Goal: Task Accomplishment & Management: Manage account settings

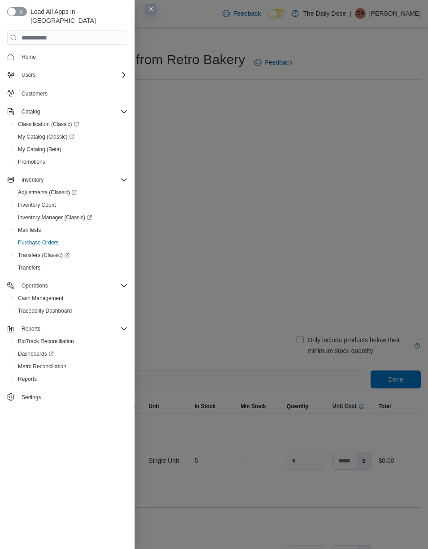
click at [150, 5] on button "Close this dialog" at bounding box center [150, 9] width 11 height 11
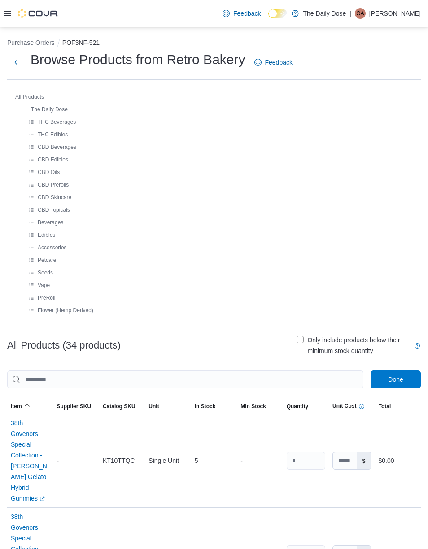
click at [6, 13] on icon at bounding box center [7, 13] width 7 height 7
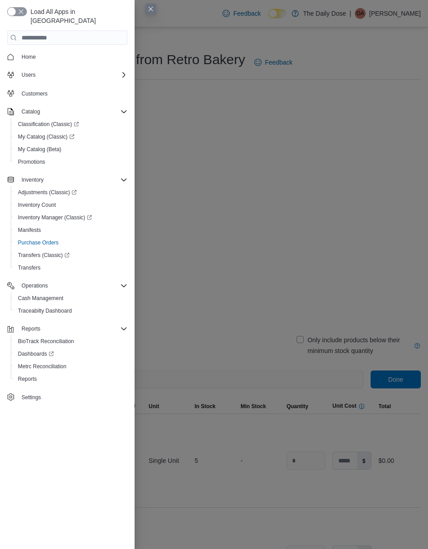
click at [72, 51] on span "Home" at bounding box center [72, 56] width 109 height 11
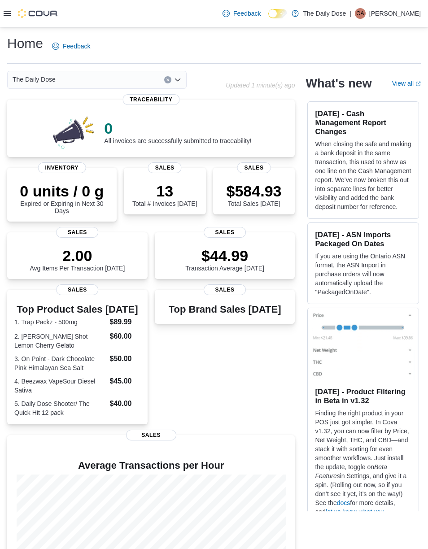
click at [6, 8] on div at bounding box center [31, 13] width 55 height 27
click at [10, 13] on icon at bounding box center [7, 13] width 7 height 5
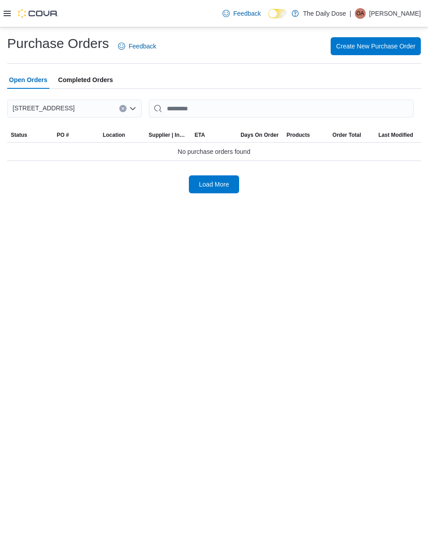
click at [217, 190] on span "Load More" at bounding box center [213, 184] width 39 height 18
click at [378, 41] on span "Create New Purchase Order" at bounding box center [375, 46] width 79 height 18
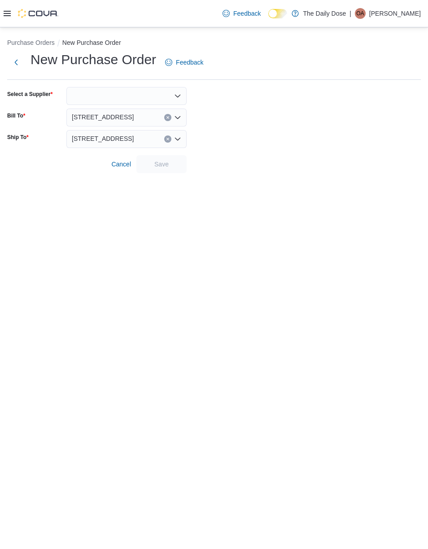
click at [120, 99] on div at bounding box center [126, 96] width 120 height 18
type input "***"
click at [110, 106] on button "Ret ro Bakery" at bounding box center [126, 110] width 120 height 13
click at [160, 165] on span "Save" at bounding box center [161, 164] width 14 height 9
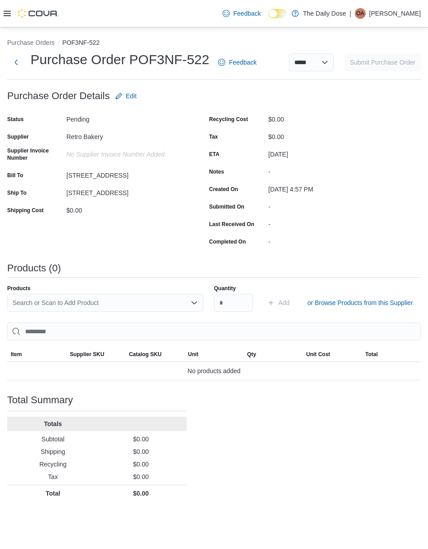
click at [140, 300] on div "Search or Scan to Add Product" at bounding box center [105, 303] width 196 height 18
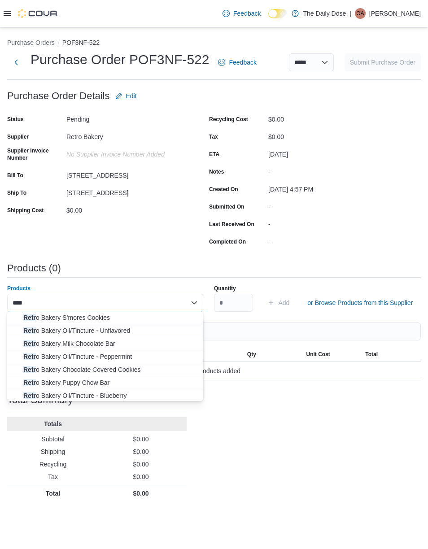
type input "*****"
click at [123, 352] on span "Retro Bakery Chocolate Covered Cookies" at bounding box center [110, 356] width 174 height 9
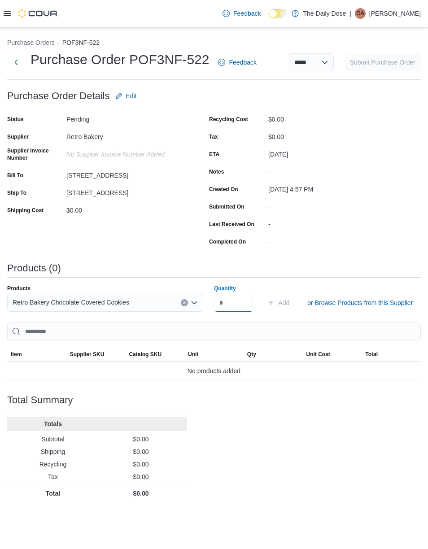
click at [234, 303] on input "Quantity" at bounding box center [233, 303] width 39 height 18
type input "**"
click at [343, 325] on input "search" at bounding box center [213, 331] width 413 height 18
click at [284, 304] on span "Add" at bounding box center [283, 302] width 11 height 9
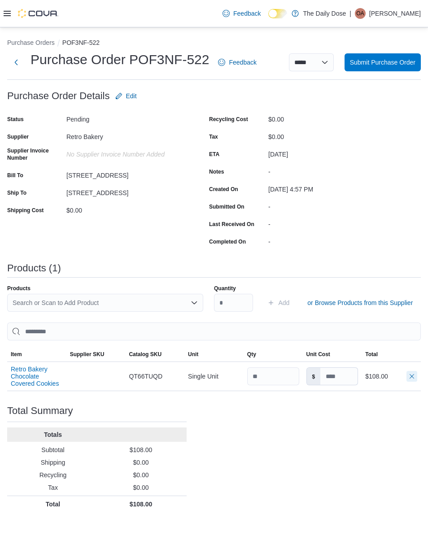
click at [409, 382] on button "button" at bounding box center [411, 376] width 11 height 11
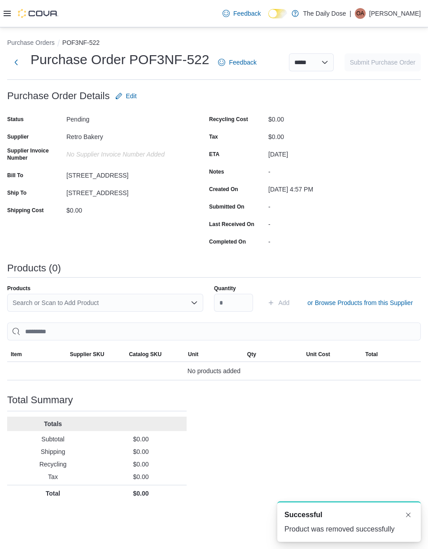
click at [5, 65] on div "Purchase Orders POF3NF-522 Purchase Order POF3NF-522 Feedback ***** ***** *****…" at bounding box center [214, 267] width 428 height 481
click at [23, 59] on button "Next" at bounding box center [16, 62] width 18 height 18
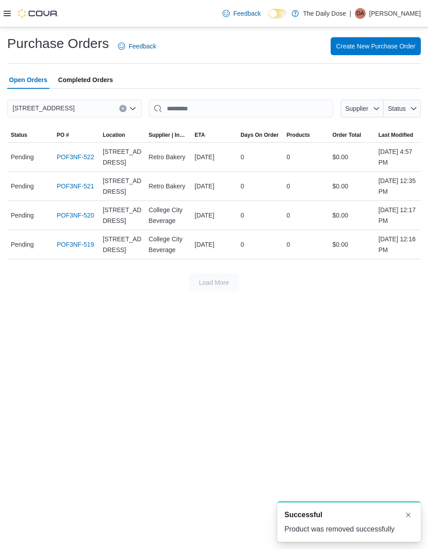
click at [123, 105] on button "Clear input" at bounding box center [122, 108] width 7 height 7
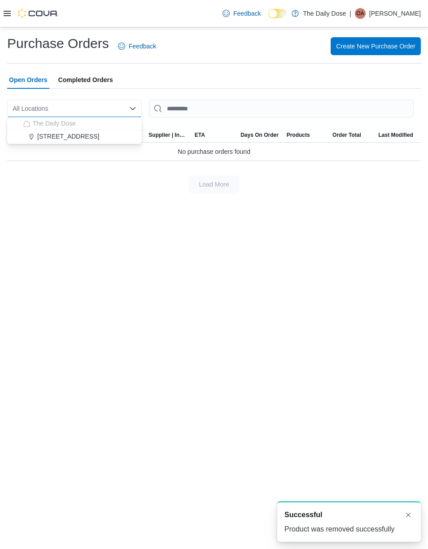
click at [96, 101] on div "All Locations Combo box. Selected. Combo box input. All Locations. Type some te…" at bounding box center [74, 109] width 135 height 18
click at [96, 134] on span "[STREET_ADDRESS]" at bounding box center [68, 136] width 62 height 9
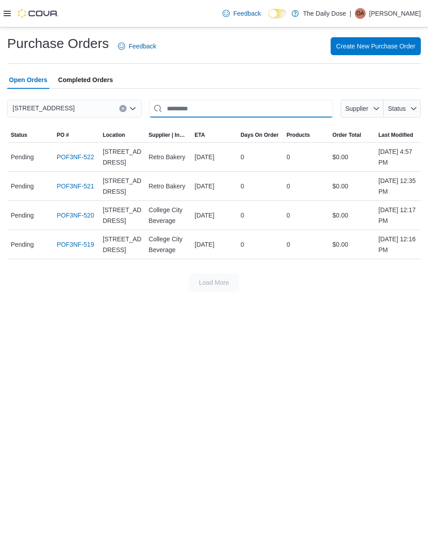
click at [211, 109] on input "This is a search bar. After typing your query, hit enter to filter the results …" at bounding box center [241, 109] width 184 height 18
click at [352, 238] on div "$0.00" at bounding box center [352, 244] width 46 height 18
click at [76, 236] on div "POF3NF-519" at bounding box center [76, 244] width 46 height 18
click at [72, 215] on link "POF3NF-520" at bounding box center [75, 215] width 37 height 11
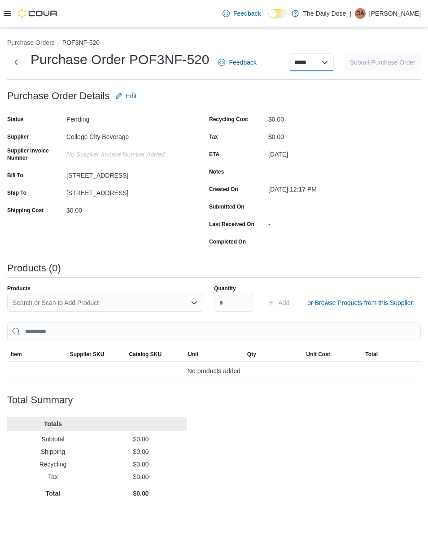
click at [323, 65] on select "***** ***** ******" at bounding box center [311, 62] width 45 height 18
select select "**********"
select select
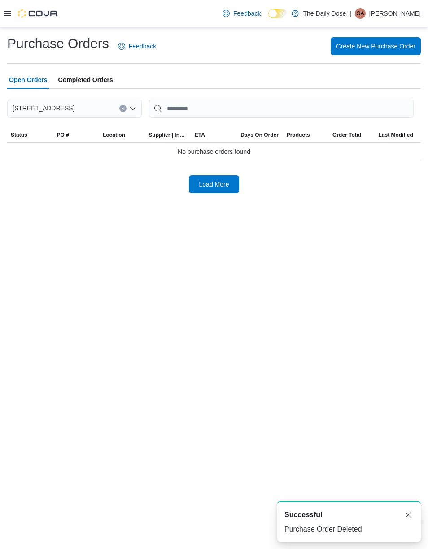
click at [34, 78] on span "Open Orders" at bounding box center [28, 80] width 39 height 18
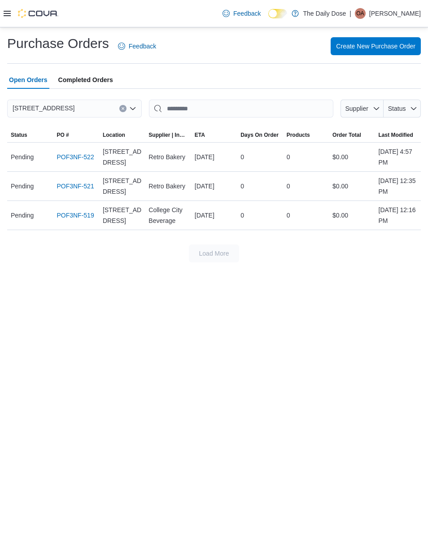
click at [85, 210] on link "POF3NF-519" at bounding box center [75, 215] width 37 height 11
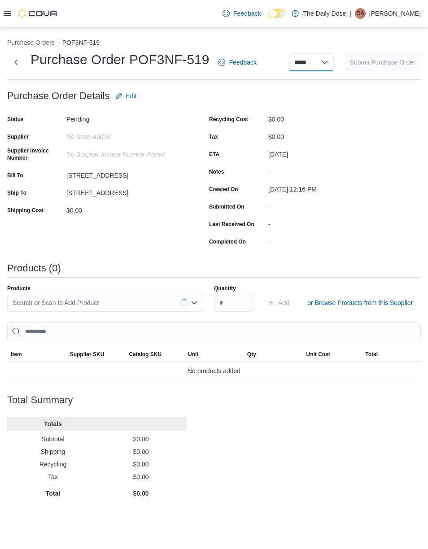
click at [318, 66] on select "***** ***** ******" at bounding box center [311, 62] width 45 height 18
select select "**********"
select select
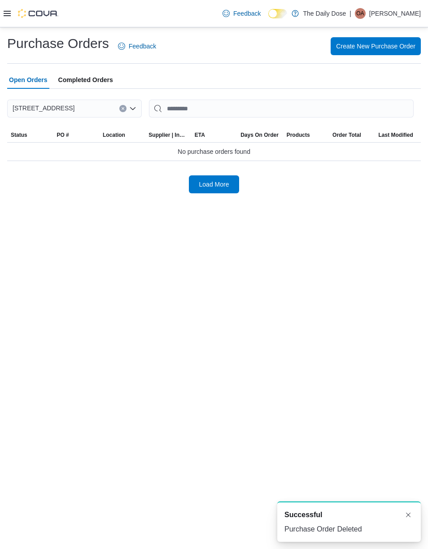
click at [214, 173] on div at bounding box center [213, 168] width 413 height 14
click at [220, 180] on span "Load More" at bounding box center [214, 184] width 30 height 9
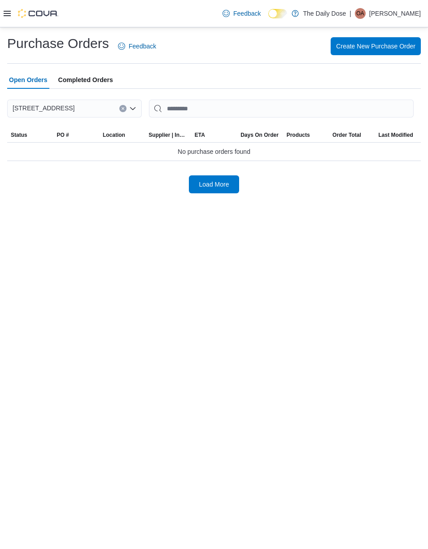
click at [227, 189] on span "Load More" at bounding box center [213, 184] width 39 height 18
click at [223, 185] on span "Load More" at bounding box center [214, 184] width 30 height 9
click at [94, 78] on span "Completed Orders" at bounding box center [85, 80] width 55 height 18
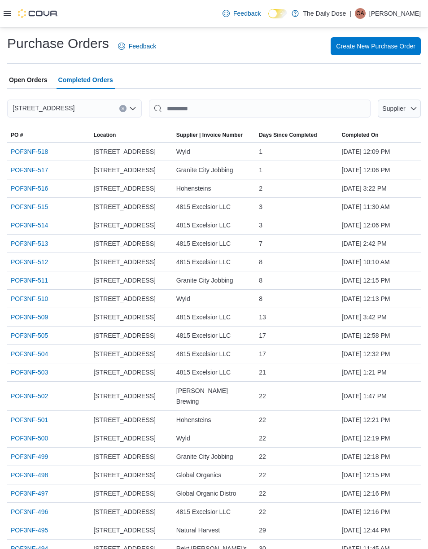
click at [32, 82] on span "Open Orders" at bounding box center [28, 80] width 39 height 18
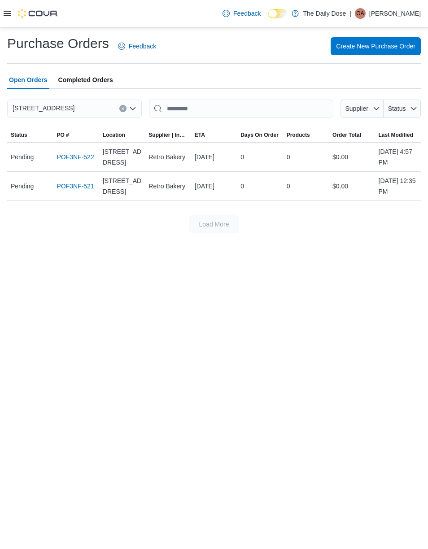
click at [83, 183] on link "POF3NF-521" at bounding box center [75, 186] width 37 height 11
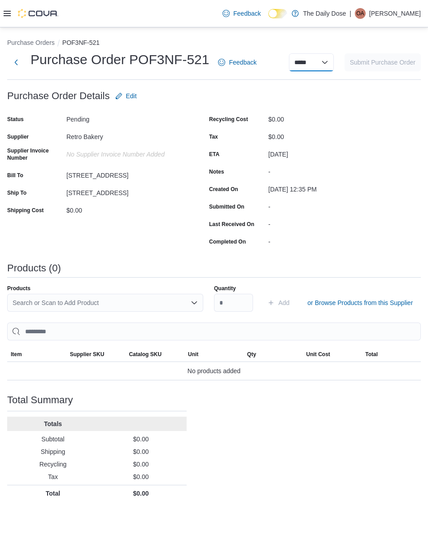
click at [310, 66] on select "***** ***** ******" at bounding box center [311, 62] width 45 height 18
select select "**********"
select select
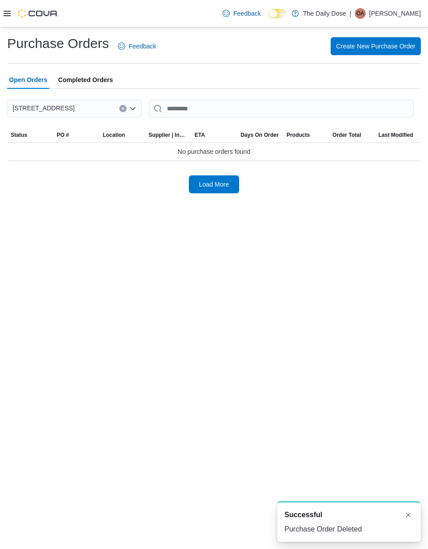
click at [221, 176] on span "Load More" at bounding box center [213, 184] width 39 height 18
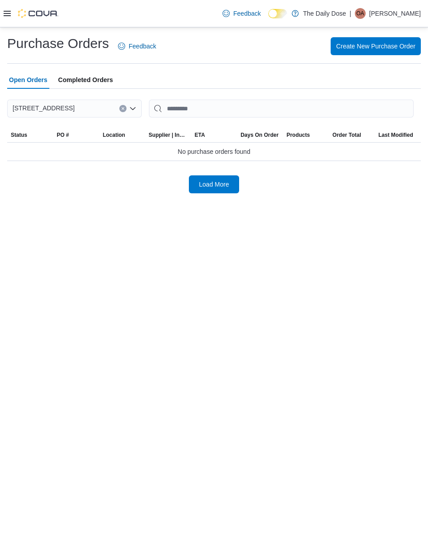
click at [102, 69] on div "Purchase Orders Feedback Create New Purchase Order Open Orders Completed Orders…" at bounding box center [213, 114] width 413 height 159
click at [230, 183] on span "Load More" at bounding box center [213, 184] width 39 height 18
click at [96, 79] on span "Completed Orders" at bounding box center [85, 80] width 55 height 18
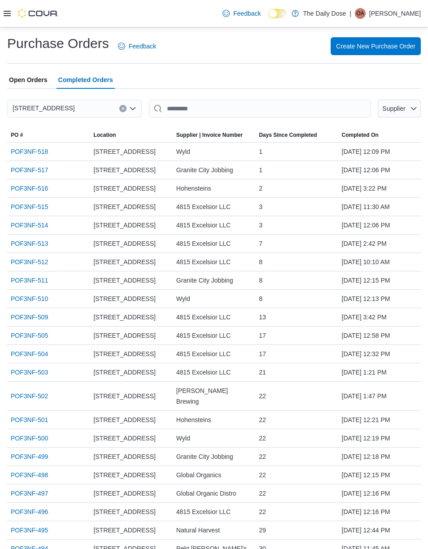
click at [32, 74] on span "Open Orders" at bounding box center [28, 80] width 39 height 18
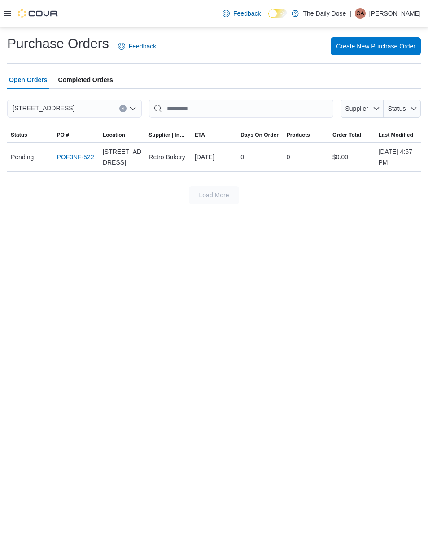
click at [82, 157] on link "POF3NF-522" at bounding box center [75, 157] width 37 height 11
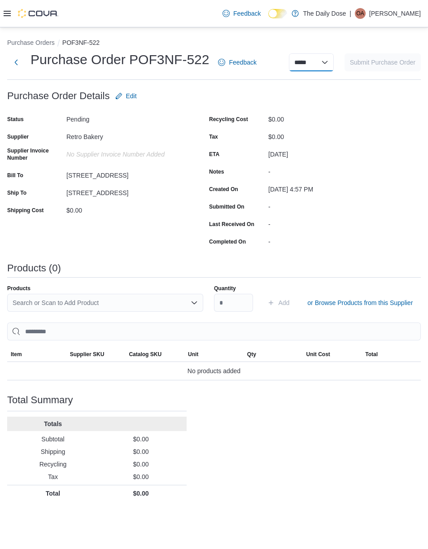
click at [322, 67] on select "***** ***** ******" at bounding box center [311, 62] width 45 height 18
select select "**********"
select select
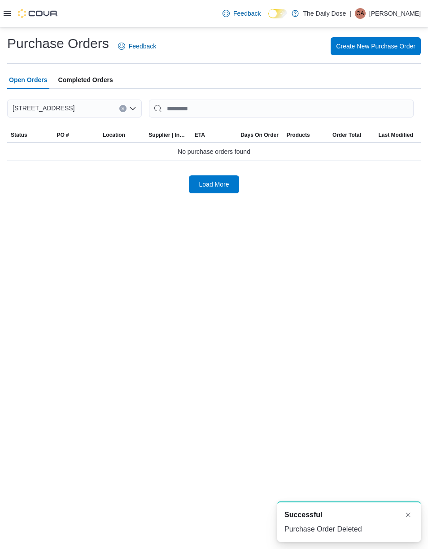
click at [367, 48] on span "Create New Purchase Order" at bounding box center [375, 46] width 79 height 9
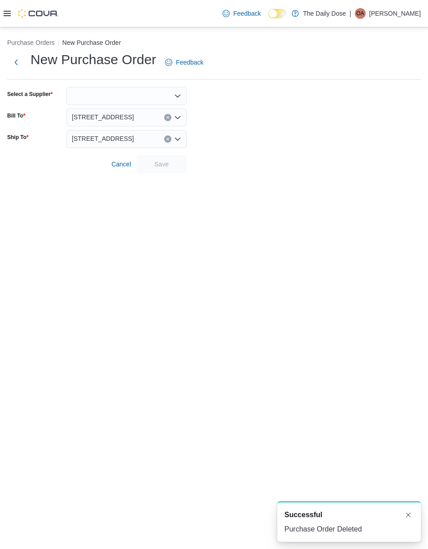
click at [154, 93] on div at bounding box center [126, 96] width 120 height 18
type input "***"
click at [123, 108] on span "Col lege City Beverage" at bounding box center [132, 110] width 99 height 9
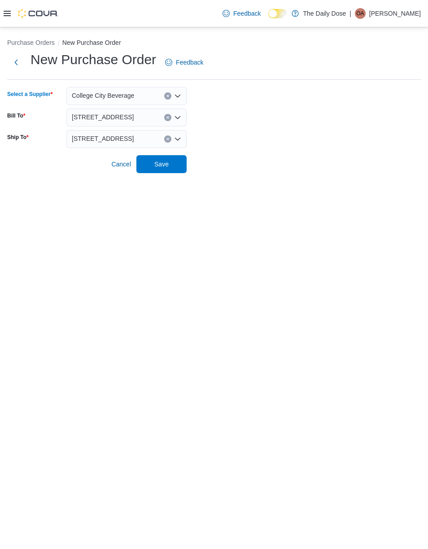
click at [169, 157] on span "Save" at bounding box center [161, 164] width 39 height 18
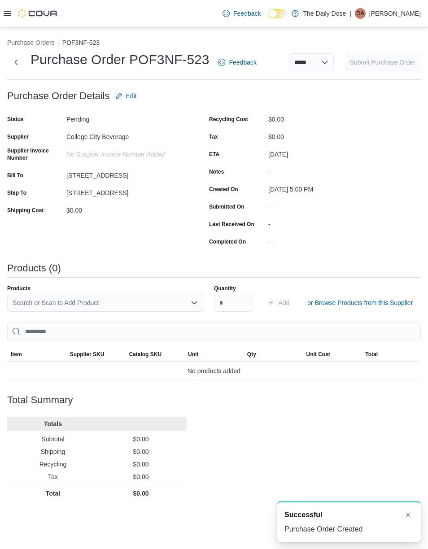
click at [358, 305] on span "or Browse Products from this Supplier" at bounding box center [359, 302] width 105 height 9
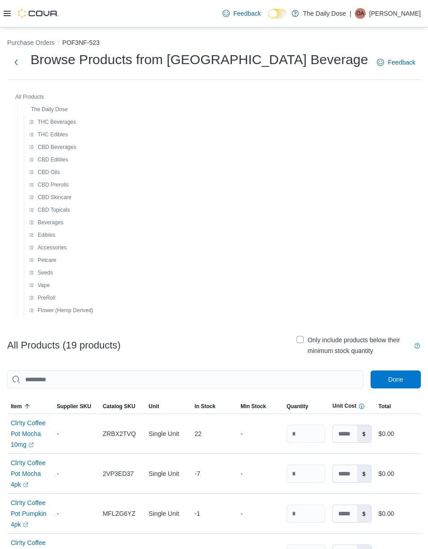
click at [26, 104] on span "The Daily Dose" at bounding box center [45, 109] width 46 height 11
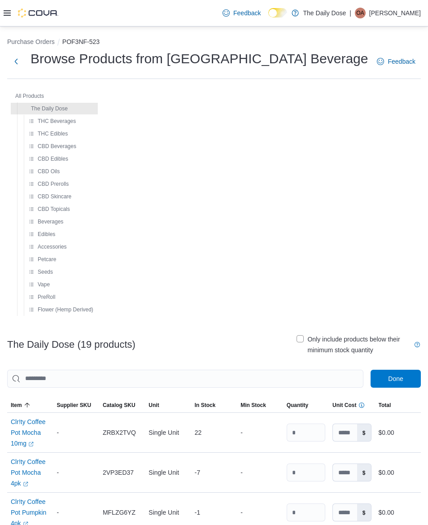
click at [3, 17] on div "Feedback Dark Mode The Daily Dose | OA Omar Ali" at bounding box center [214, 13] width 428 height 26
click at [6, 9] on icon at bounding box center [7, 12] width 7 height 7
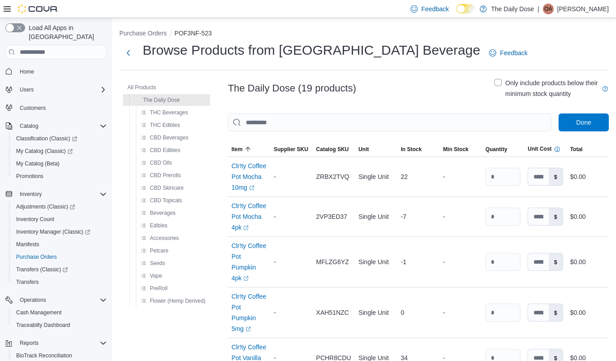
click at [9, 9] on icon at bounding box center [7, 8] width 7 height 7
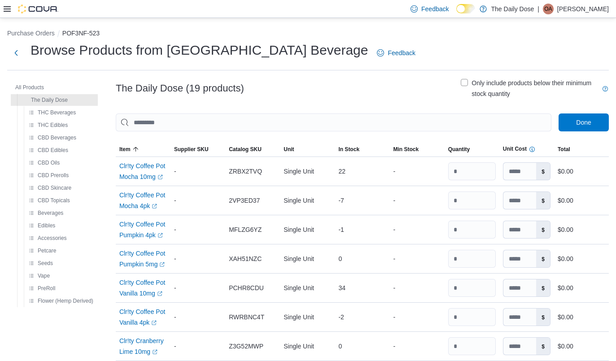
click at [17, 51] on button "Next" at bounding box center [16, 53] width 18 height 18
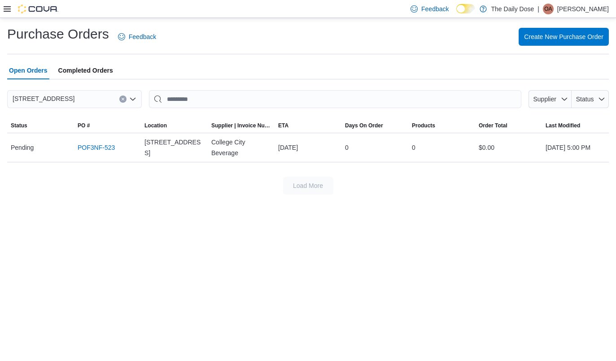
click at [427, 99] on span "Supplier" at bounding box center [544, 99] width 23 height 7
click at [427, 197] on div "Purchase Orders Feedback Create New Purchase Order Open Orders Completed Orders…" at bounding box center [308, 110] width 616 height 184
click at [104, 145] on link "POF3NF-523" at bounding box center [96, 147] width 37 height 11
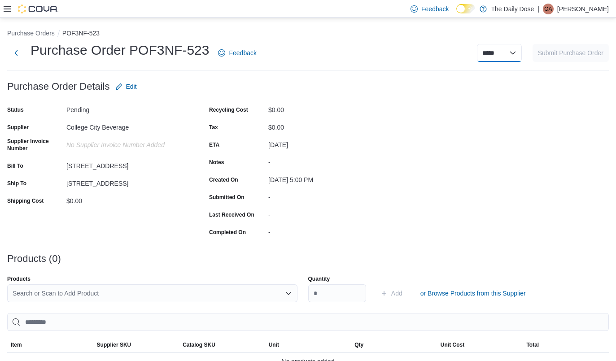
click at [503, 46] on select "***** ***** ******" at bounding box center [499, 53] width 45 height 18
select select "**********"
select select
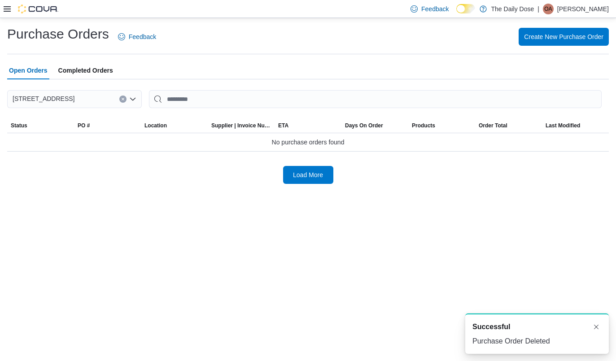
click at [95, 71] on span "Completed Orders" at bounding box center [85, 70] width 55 height 18
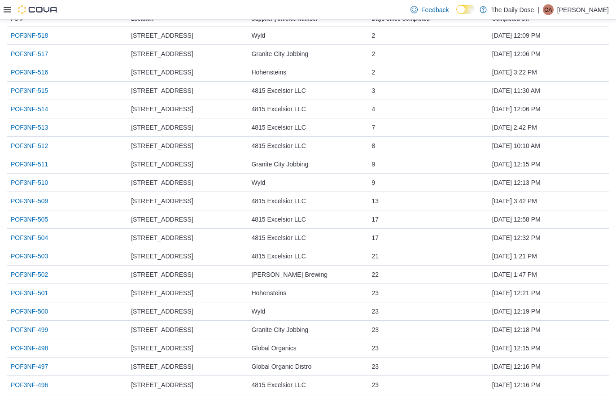
scroll to position [109, 0]
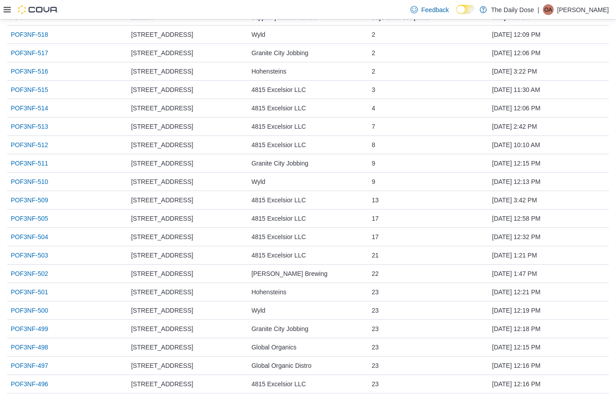
click at [35, 213] on link "POF3NF-505" at bounding box center [29, 218] width 37 height 11
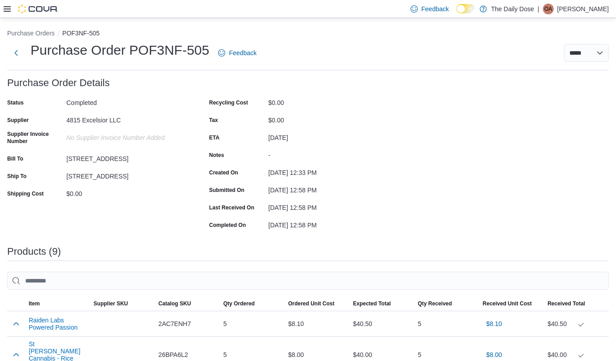
click at [17, 49] on button "Next" at bounding box center [16, 53] width 18 height 18
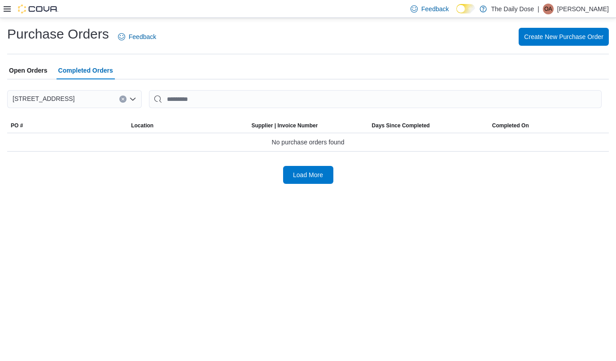
click at [576, 35] on span "Create New Purchase Order" at bounding box center [563, 36] width 79 height 9
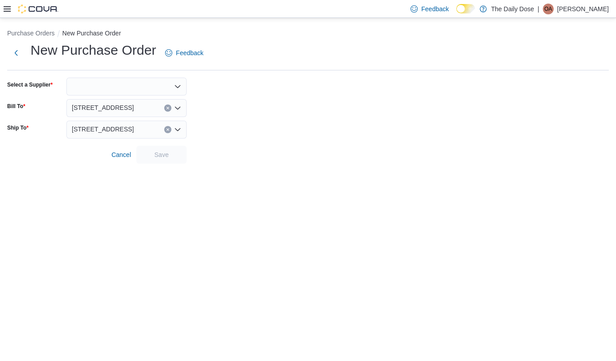
click at [169, 94] on div at bounding box center [126, 87] width 120 height 18
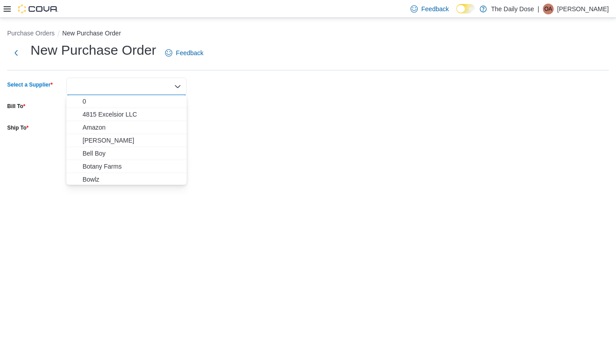
click at [142, 110] on span "4815 Excelsior LLC" at bounding box center [132, 114] width 99 height 9
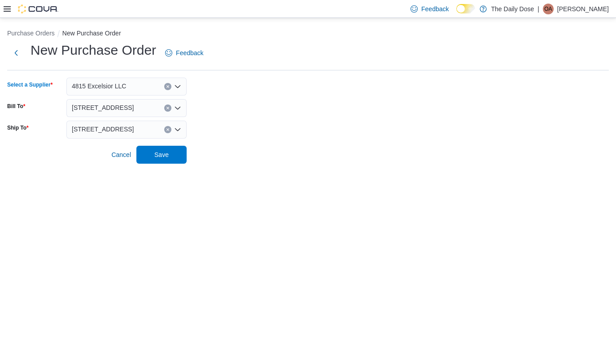
click at [309, 89] on form "Select a Supplier 4815 Excelsior LLC Combo box. Selected. 4815 Excelsior LLC. P…" at bounding box center [307, 121] width 601 height 86
click at [154, 138] on div "[STREET_ADDRESS]" at bounding box center [126, 130] width 120 height 18
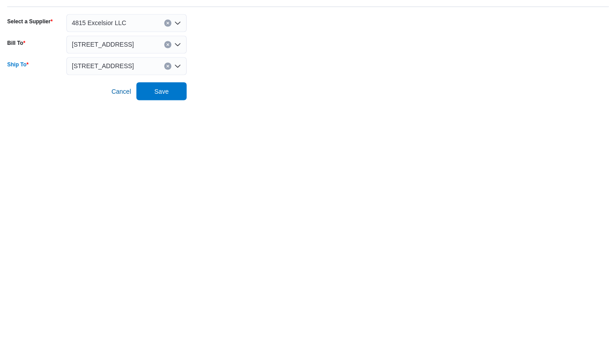
click at [333, 78] on form "Select a Supplier 4815 Excelsior LLC Bill To 14050 Pilot Knob Road Ship To 1405…" at bounding box center [307, 121] width 601 height 86
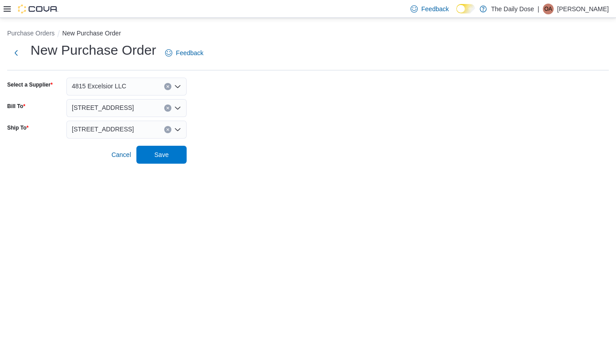
click at [174, 152] on span "Save" at bounding box center [161, 155] width 39 height 18
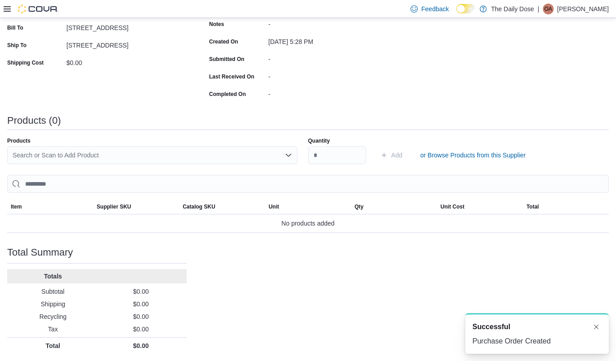
click at [452, 151] on span "or Browse Products from this Supplier" at bounding box center [472, 155] width 105 height 9
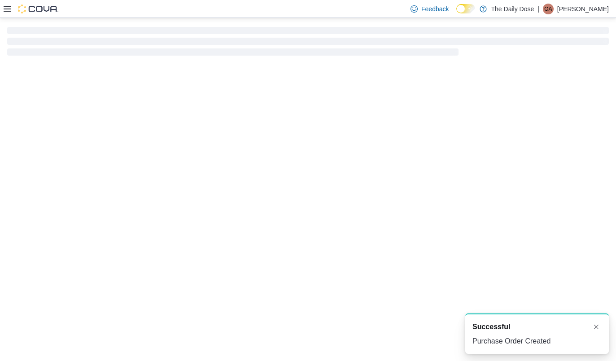
scroll to position [23, 0]
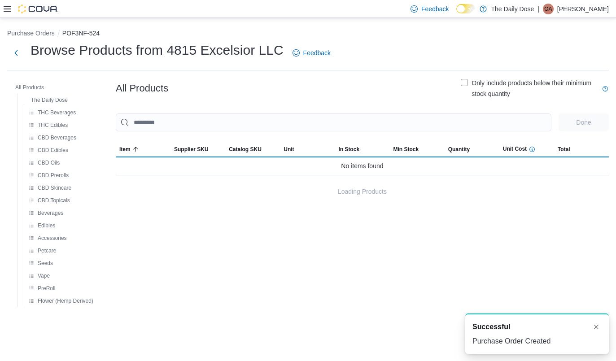
click at [592, 327] on button "Dismiss toast" at bounding box center [596, 327] width 11 height 11
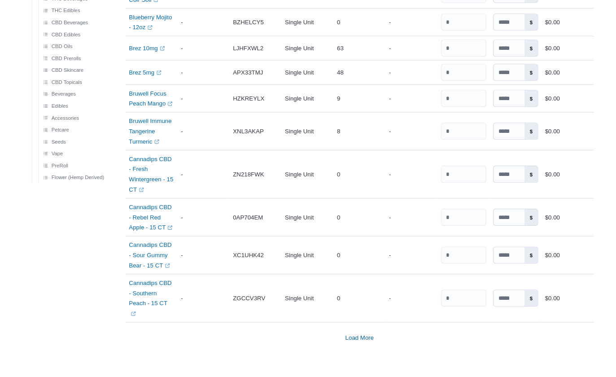
scroll to position [538, 0]
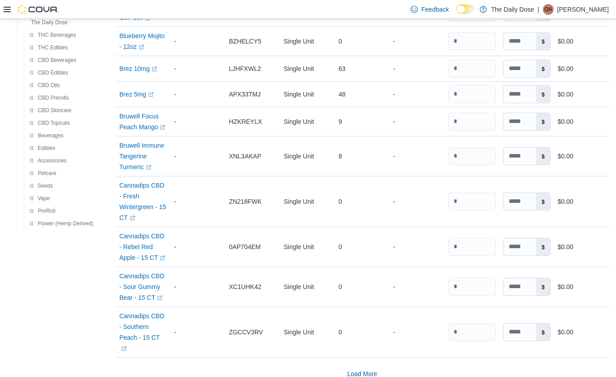
click at [366, 361] on span "Load More" at bounding box center [362, 374] width 30 height 18
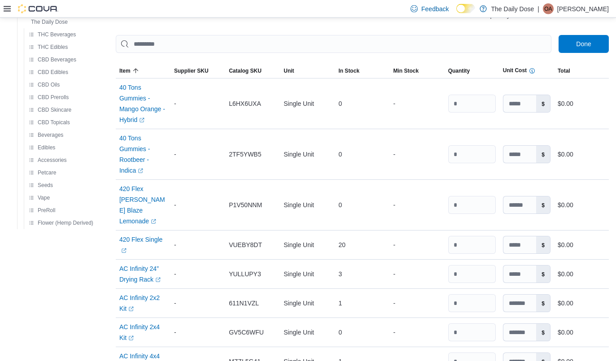
scroll to position [0, 0]
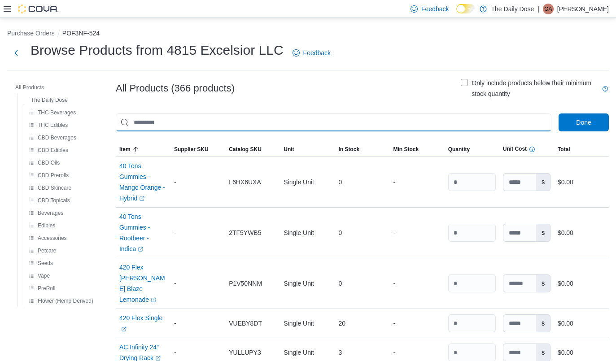
click at [359, 122] on input "This is a search bar. As you type, the results lower in the page will automatic…" at bounding box center [333, 122] width 435 height 18
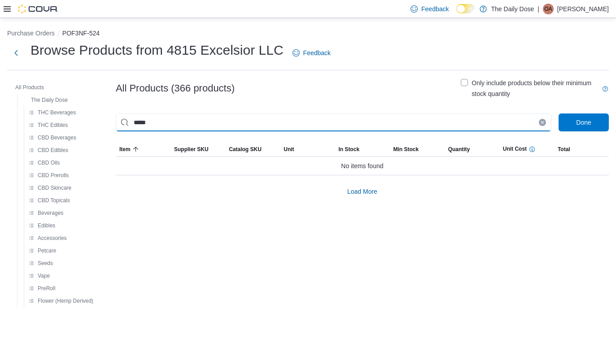
type input "*****"
click at [370, 189] on span "Load More" at bounding box center [362, 191] width 30 height 9
click at [369, 183] on span "Load More" at bounding box center [362, 192] width 30 height 18
click at [377, 189] on span "Load More" at bounding box center [362, 191] width 30 height 9
click at [374, 189] on span "Load More" at bounding box center [362, 191] width 30 height 9
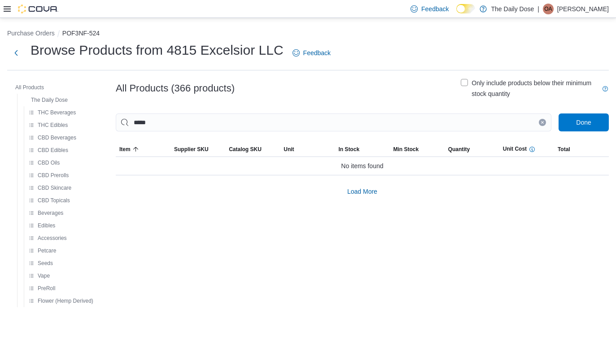
click at [376, 191] on span "Load More" at bounding box center [362, 191] width 30 height 9
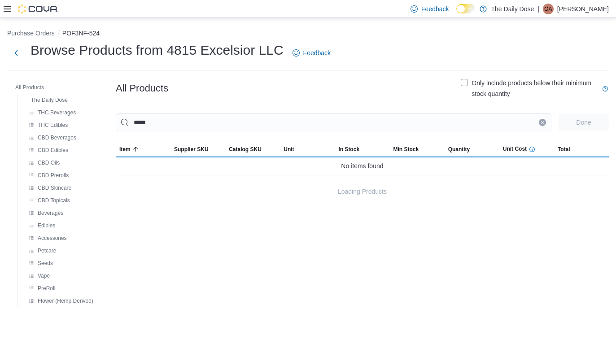
click at [374, 191] on span "Loading Products" at bounding box center [362, 191] width 49 height 9
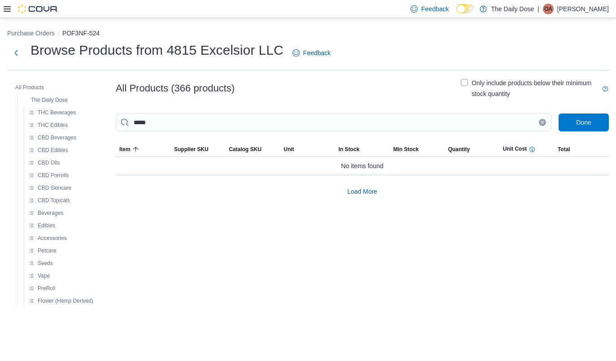
click at [373, 187] on span "Load More" at bounding box center [362, 191] width 30 height 9
click at [374, 193] on span "Load More" at bounding box center [362, 191] width 30 height 9
click at [539, 121] on button "Clear input" at bounding box center [542, 122] width 7 height 7
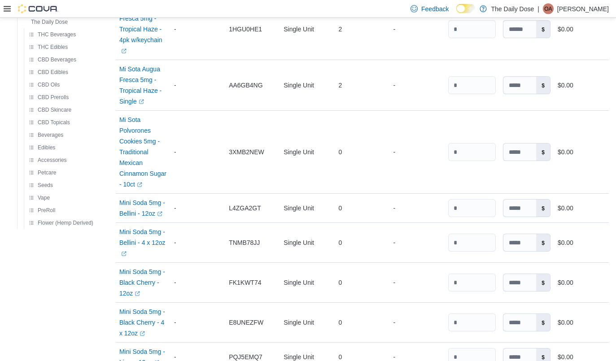
scroll to position [9188, 0]
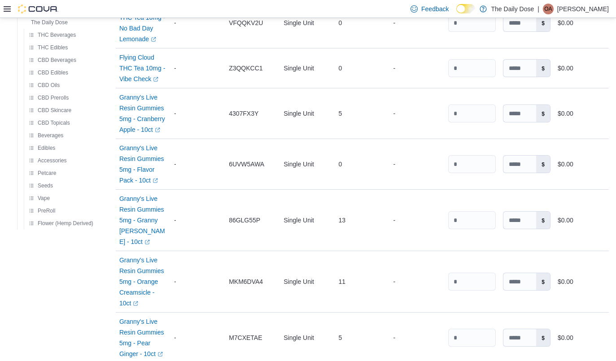
scroll to position [5323, 0]
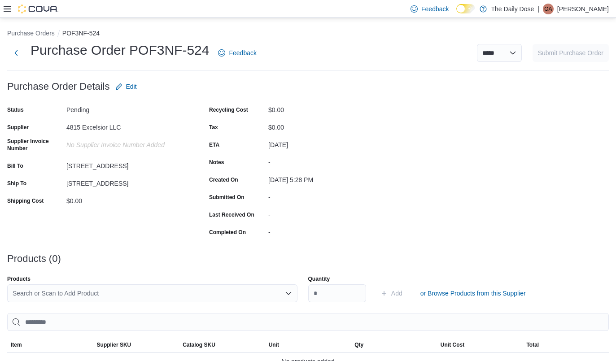
click at [16, 59] on button "Next" at bounding box center [16, 53] width 18 height 18
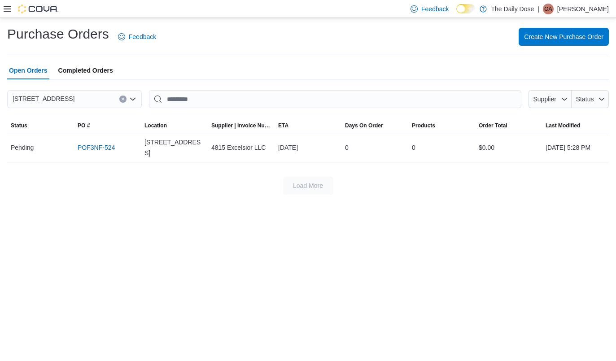
click at [104, 157] on td "PO # POF3NF-524" at bounding box center [107, 147] width 67 height 29
click at [110, 150] on link "POF3NF-524" at bounding box center [96, 147] width 37 height 11
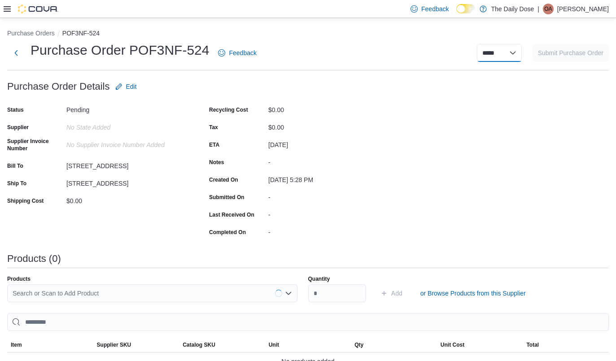
click at [508, 52] on select "***** ***** ******" at bounding box center [499, 53] width 45 height 18
select select "**********"
select select
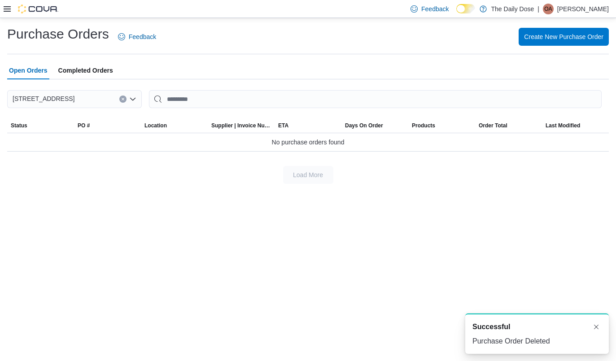
click at [557, 37] on span "Create New Purchase Order" at bounding box center [563, 36] width 79 height 9
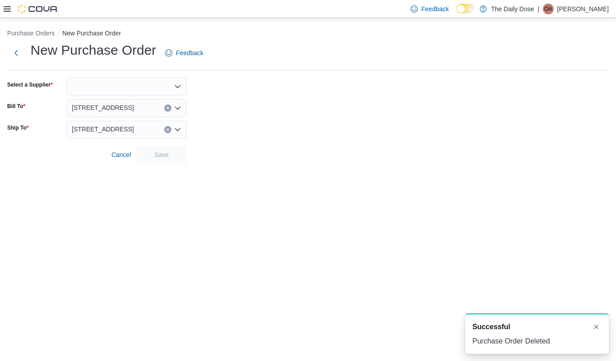
click at [155, 84] on div at bounding box center [126, 87] width 120 height 18
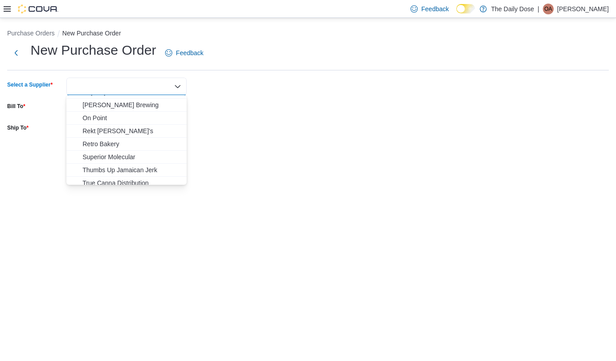
scroll to position [463, 0]
click at [113, 144] on span "Retro Bakery" at bounding box center [132, 145] width 99 height 9
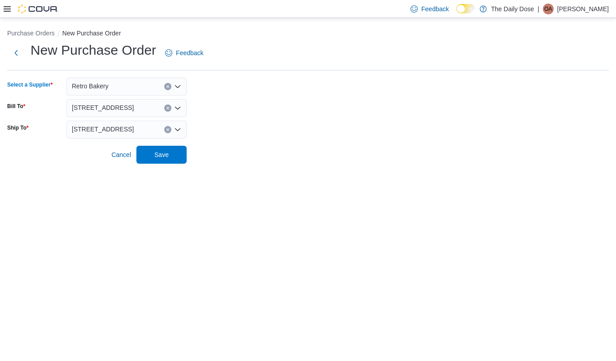
click at [254, 90] on form "Select a Supplier Retro Bakery Combo box. Selected. Retro Bakery. Press Backspa…" at bounding box center [307, 121] width 601 height 86
click at [179, 153] on span "Save" at bounding box center [161, 155] width 39 height 18
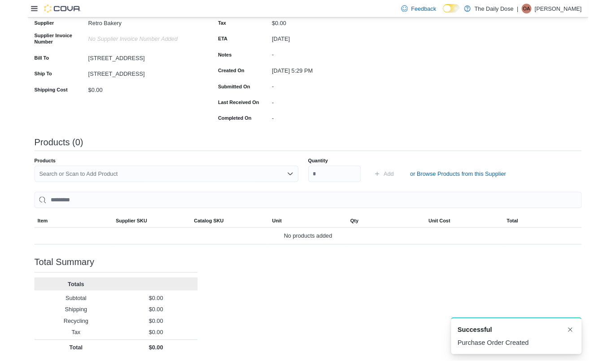
scroll to position [138, 0]
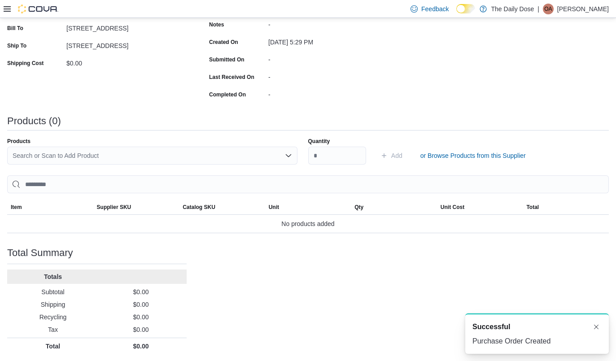
click at [496, 147] on span "or Browse Products from this Supplier" at bounding box center [472, 156] width 105 height 18
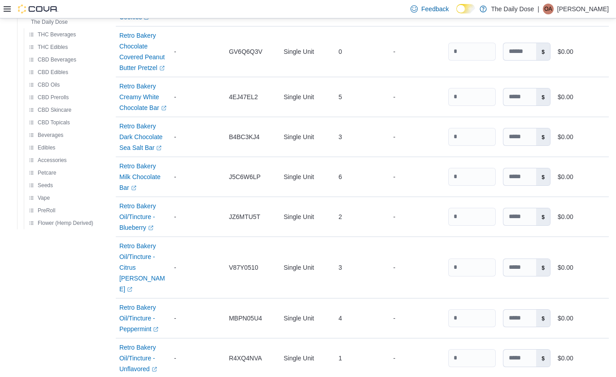
scroll to position [858, 0]
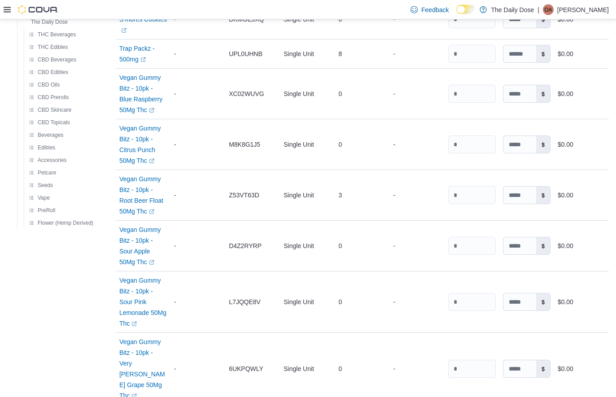
scroll to position [1288, 0]
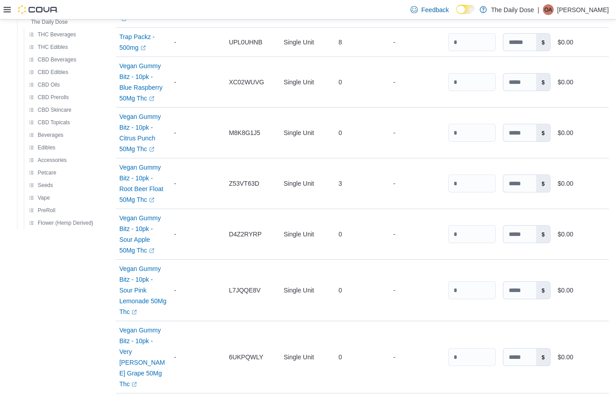
click at [133, 264] on link "Vegan Gummy Bitz - 10pk - Sour Pink Lemonade 50Mg Thc (opens in a new tab or wi…" at bounding box center [143, 291] width 48 height 54
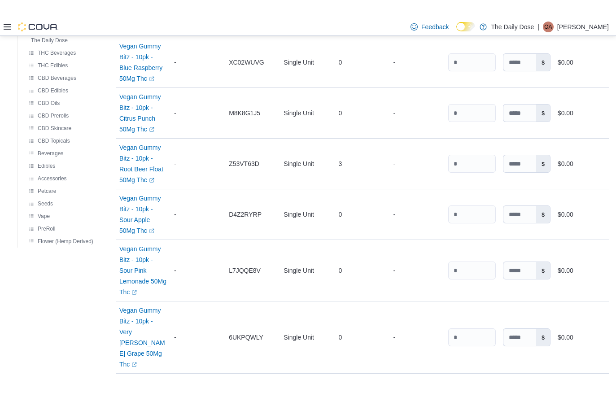
scroll to position [1323, 0]
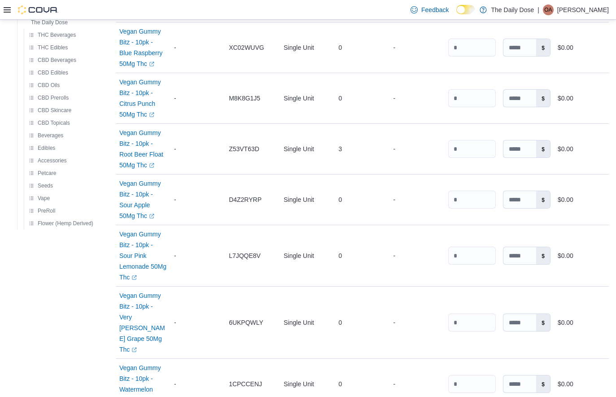
click at [139, 178] on link "Vegan Gummy Bitz - 10pk - Sour Apple 50Mg Thc (opens in a new tab or window)" at bounding box center [143, 199] width 48 height 43
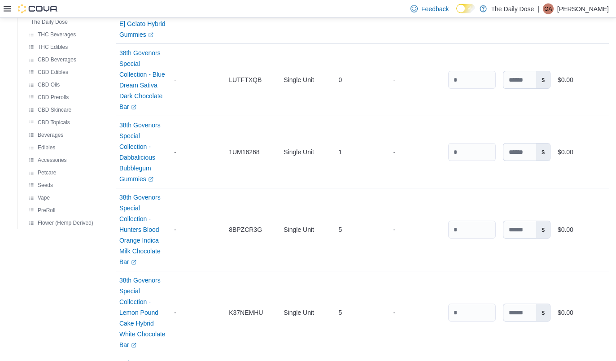
scroll to position [0, 0]
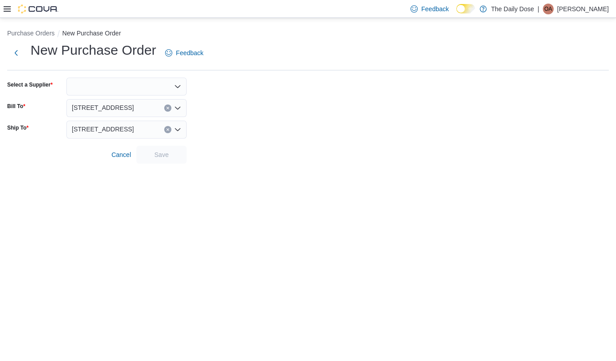
click at [125, 154] on span "Cancel" at bounding box center [121, 154] width 20 height 9
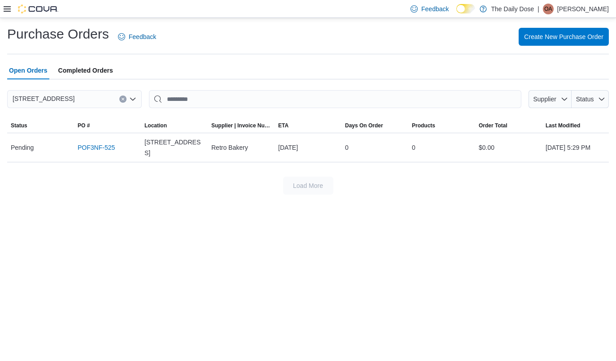
click at [91, 143] on link "POF3NF-525" at bounding box center [96, 147] width 37 height 11
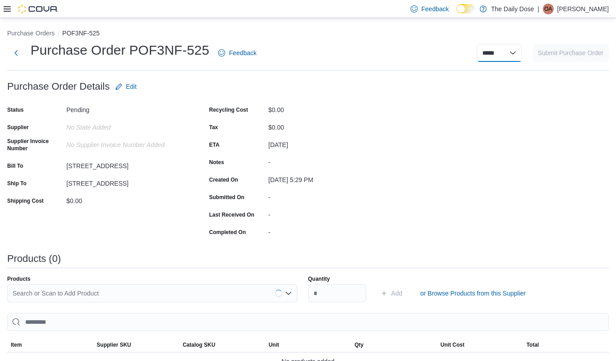
click at [490, 61] on select "***** ***** ******" at bounding box center [499, 53] width 45 height 18
select select "**********"
select select
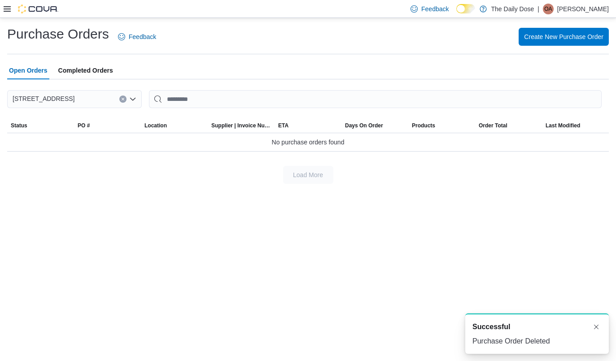
click at [572, 43] on span "Create New Purchase Order" at bounding box center [563, 37] width 79 height 18
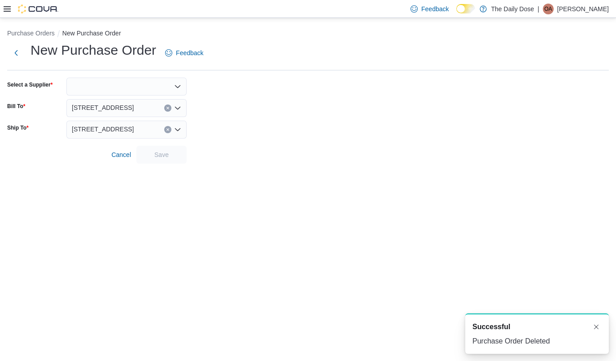
click at [158, 83] on div at bounding box center [126, 87] width 120 height 18
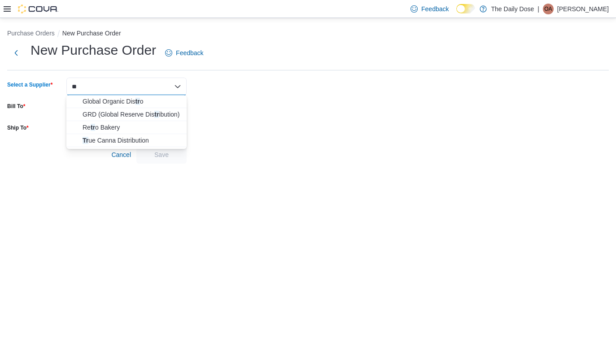
type input "*"
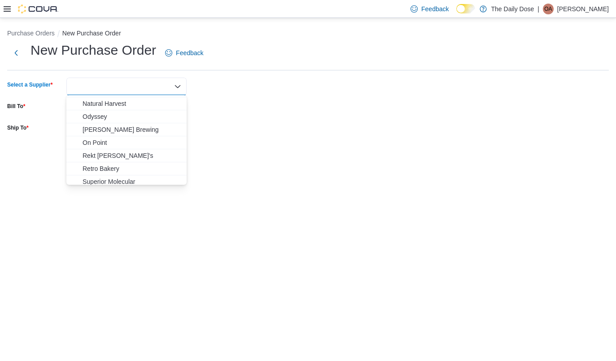
scroll to position [437, 0]
click at [148, 140] on button "On Point" at bounding box center [126, 145] width 120 height 13
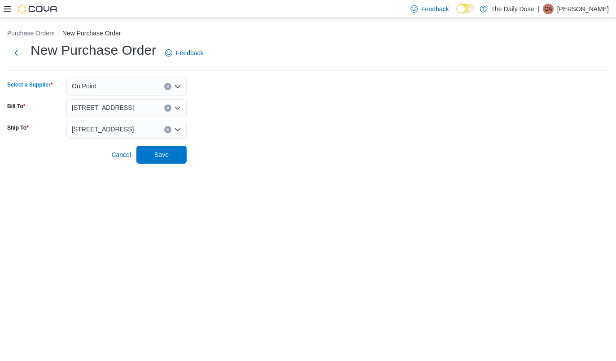
click at [252, 92] on form "Select a Supplier On Point Combo box. Selected. On Point. Press Backspace to de…" at bounding box center [307, 121] width 601 height 86
click at [163, 150] on span "Save" at bounding box center [161, 154] width 14 height 9
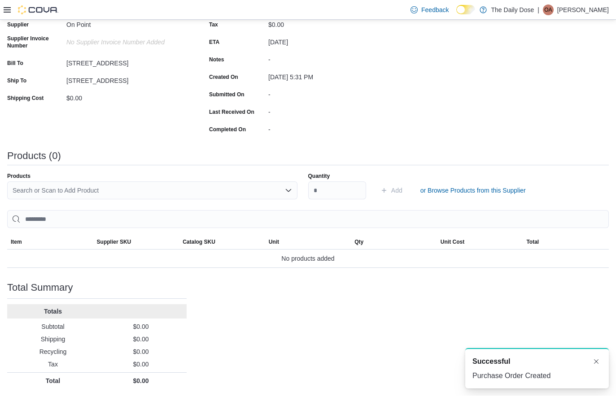
scroll to position [104, 0]
click at [455, 182] on span "or Browse Products from this Supplier" at bounding box center [472, 191] width 105 height 18
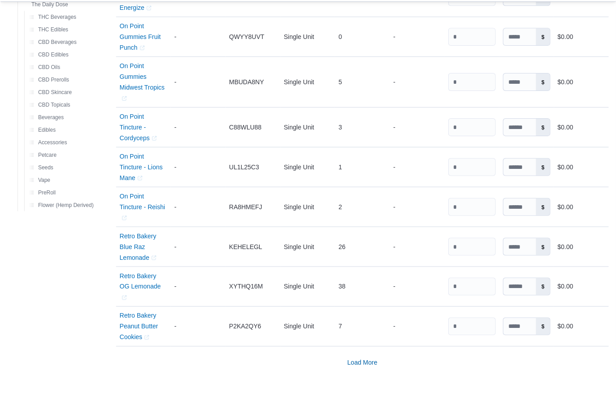
scroll to position [689, 0]
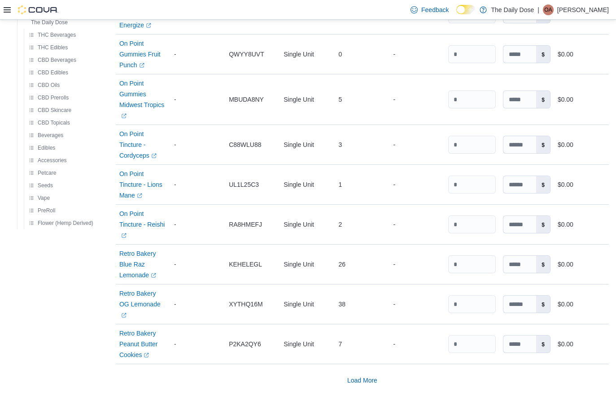
click at [357, 361] on span "Load More" at bounding box center [362, 380] width 30 height 9
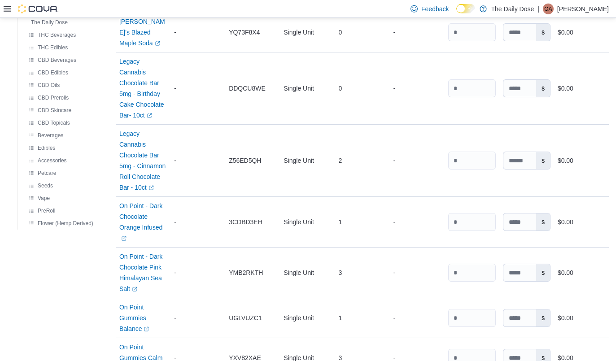
scroll to position [273, 0]
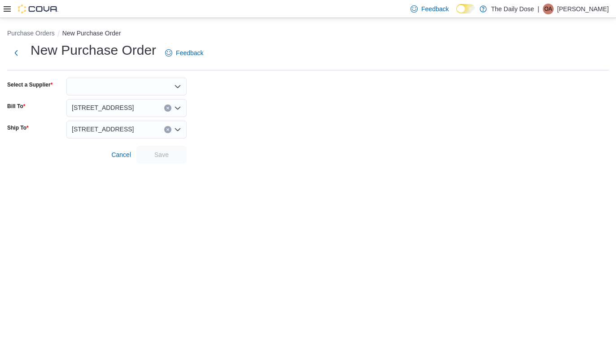
click at [131, 87] on div at bounding box center [126, 87] width 120 height 18
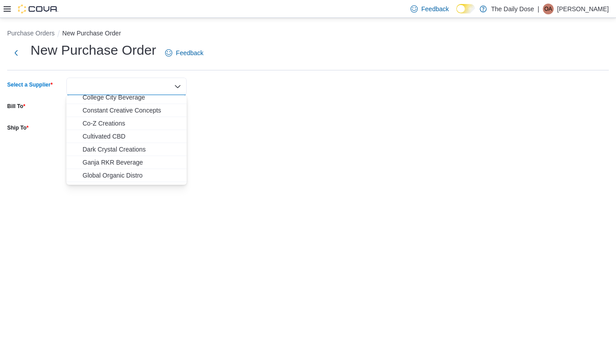
scroll to position [103, 0]
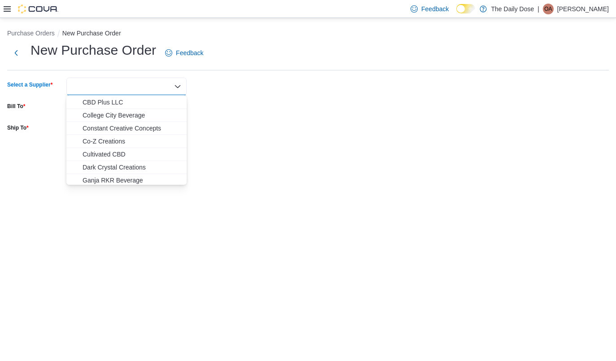
click at [136, 112] on span "College City Beverage" at bounding box center [132, 115] width 99 height 9
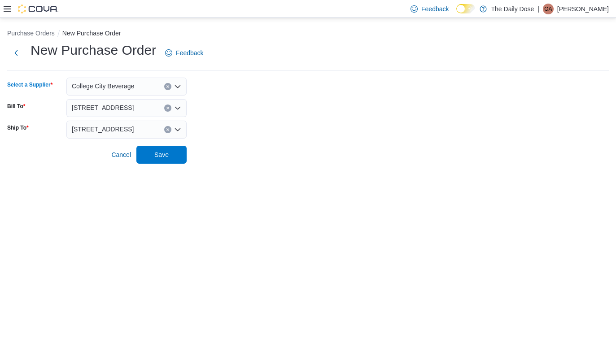
click at [243, 91] on form "Select a Supplier College City Beverage Combo box. Selected. College City Bever…" at bounding box center [307, 121] width 601 height 86
click at [170, 147] on span "Save" at bounding box center [161, 155] width 39 height 18
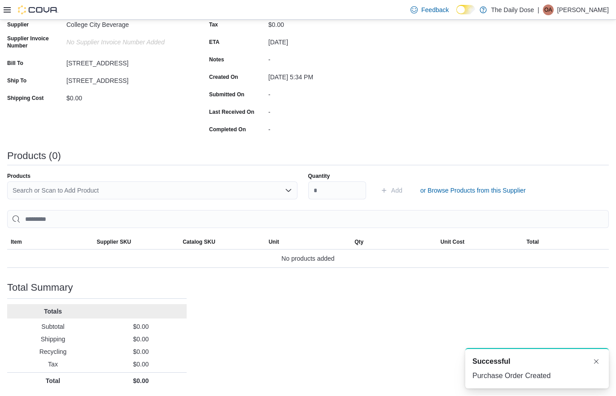
scroll to position [104, 0]
click at [477, 183] on span "or Browse Products from this Supplier" at bounding box center [472, 191] width 105 height 18
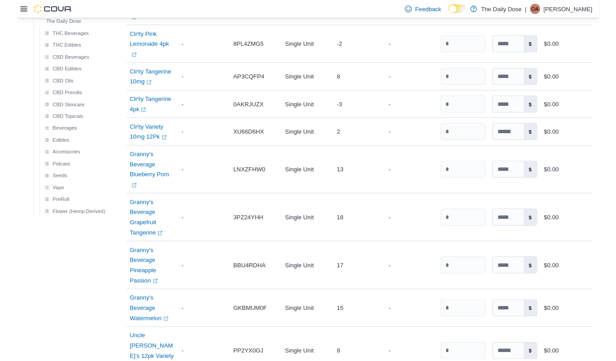
scroll to position [464, 0]
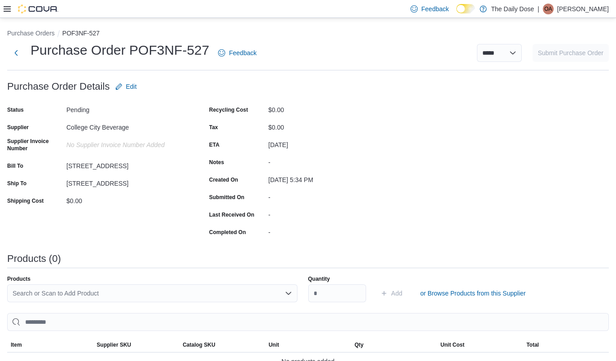
click at [209, 296] on div "Search or Scan to Add Product" at bounding box center [152, 293] width 290 height 18
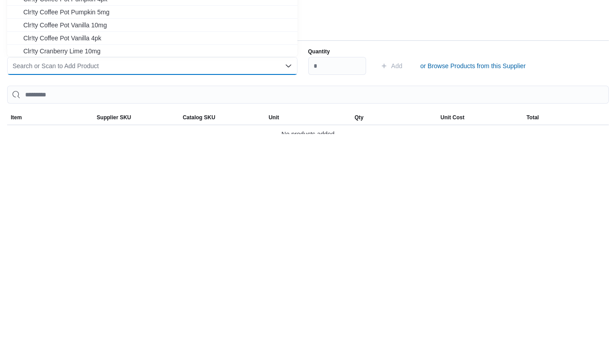
scroll to position [138, 0]
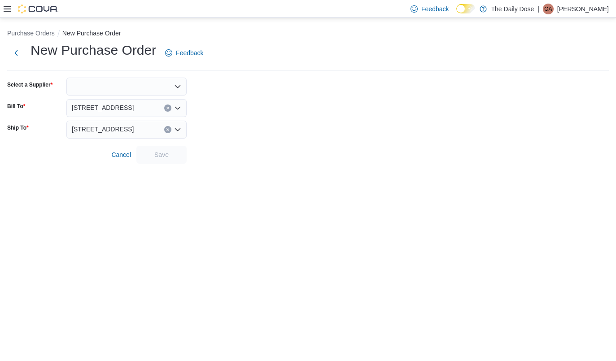
click at [127, 82] on div at bounding box center [126, 87] width 120 height 18
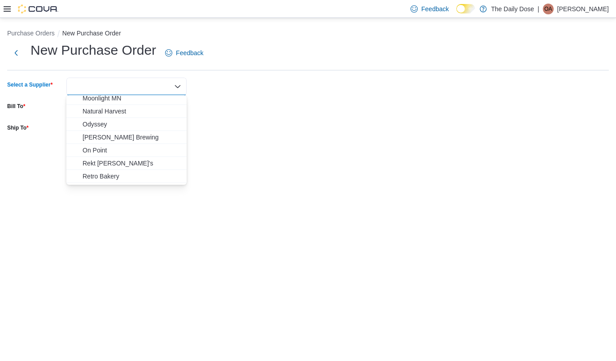
scroll to position [431, 0]
click at [161, 174] on span "Retro Bakery" at bounding box center [132, 177] width 99 height 9
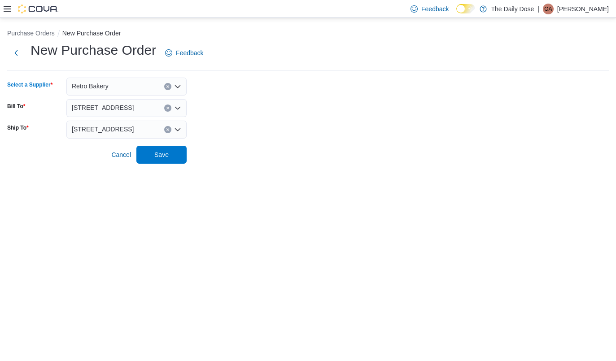
click at [258, 104] on form "Select a Supplier Retro Bakery Combo box. Selected. Retro Bakery. Press Backspa…" at bounding box center [307, 121] width 601 height 86
click at [171, 162] on span "Save" at bounding box center [161, 155] width 39 height 18
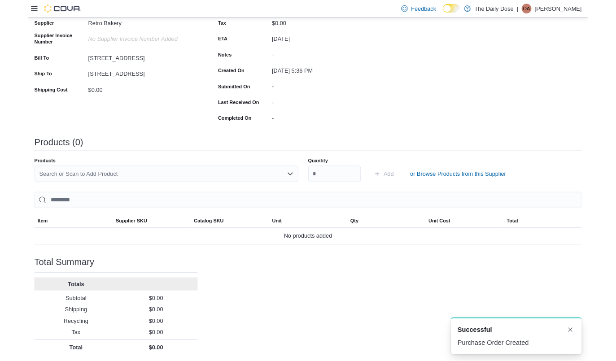
scroll to position [138, 0]
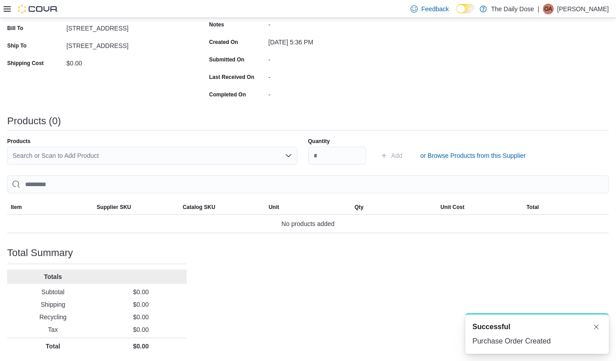
click at [209, 159] on div "Search or Scan to Add Product" at bounding box center [152, 156] width 290 height 18
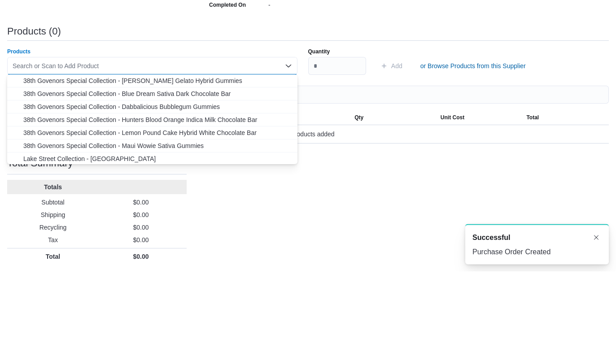
click at [435, 147] on span "or Browse Products from this Supplier" at bounding box center [472, 156] width 105 height 18
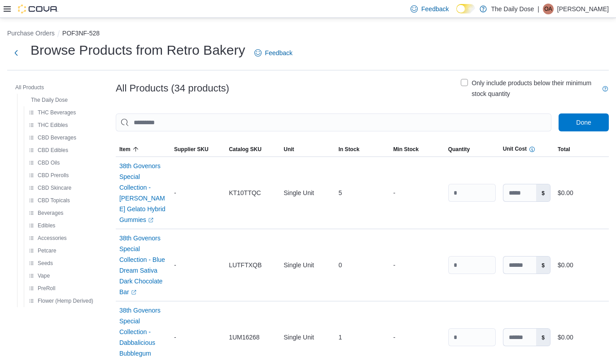
click at [12, 51] on button "Next" at bounding box center [16, 53] width 18 height 18
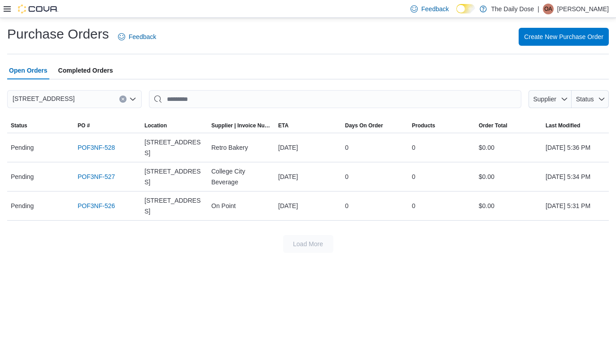
click at [121, 207] on div "POF3NF-526" at bounding box center [107, 206] width 67 height 18
click at [109, 217] on td "PO # POF3NF-526" at bounding box center [107, 205] width 67 height 29
click at [111, 200] on link "POF3NF-526" at bounding box center [96, 205] width 37 height 11
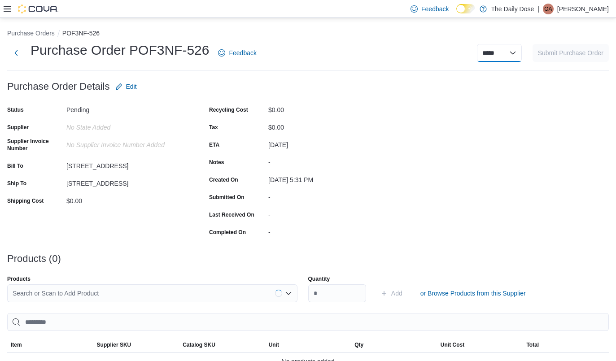
click at [520, 50] on select "***** ***** ******" at bounding box center [499, 53] width 45 height 18
select select "**********"
select select
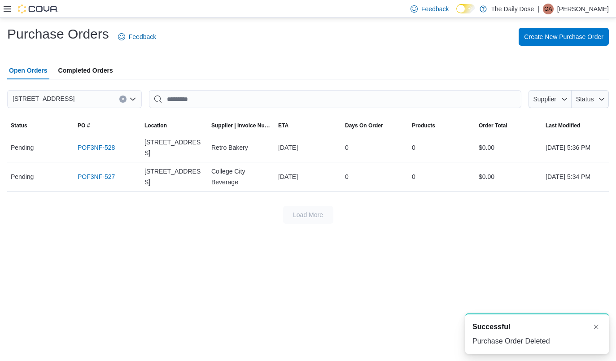
click at [117, 173] on div "POF3NF-527" at bounding box center [107, 177] width 67 height 18
click at [113, 174] on link "POF3NF-527" at bounding box center [96, 176] width 37 height 11
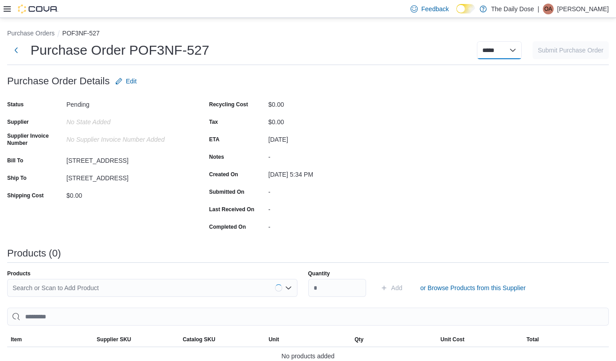
click at [518, 50] on select "***** ***** ******" at bounding box center [499, 50] width 45 height 18
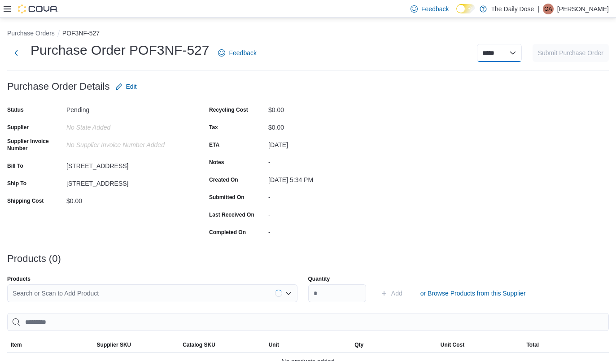
select select "**********"
select select
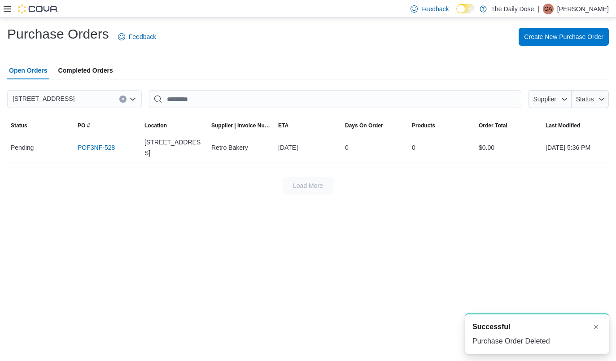
click at [102, 151] on link "POF3NF-528" at bounding box center [96, 147] width 37 height 11
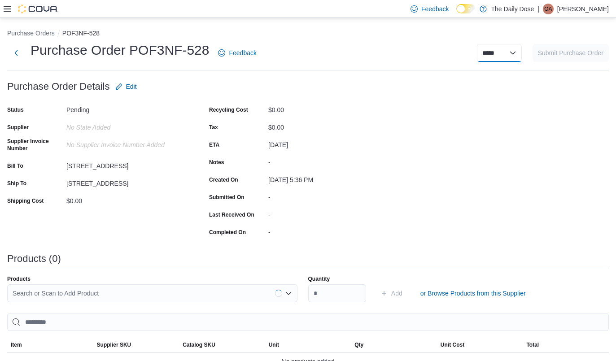
click at [488, 51] on select "***** ***** ******" at bounding box center [499, 53] width 45 height 18
select select "**********"
select select
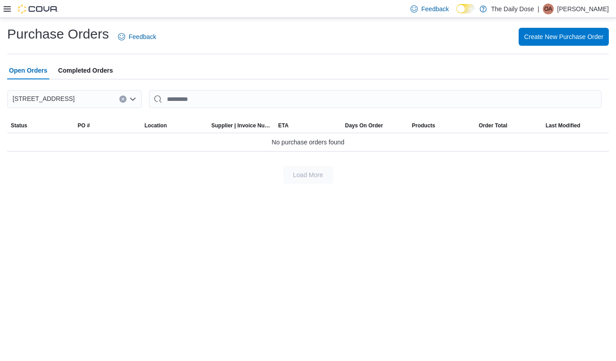
click at [5, 16] on div at bounding box center [31, 8] width 55 height 17
click at [10, 8] on icon at bounding box center [7, 8] width 7 height 7
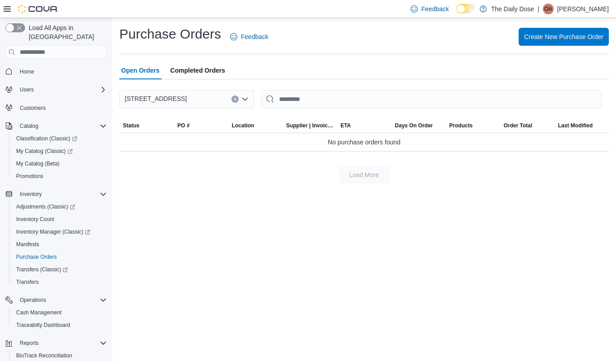
click at [65, 203] on span "Adjustments (Classic)" at bounding box center [45, 206] width 59 height 7
